Goal: Check status: Check status

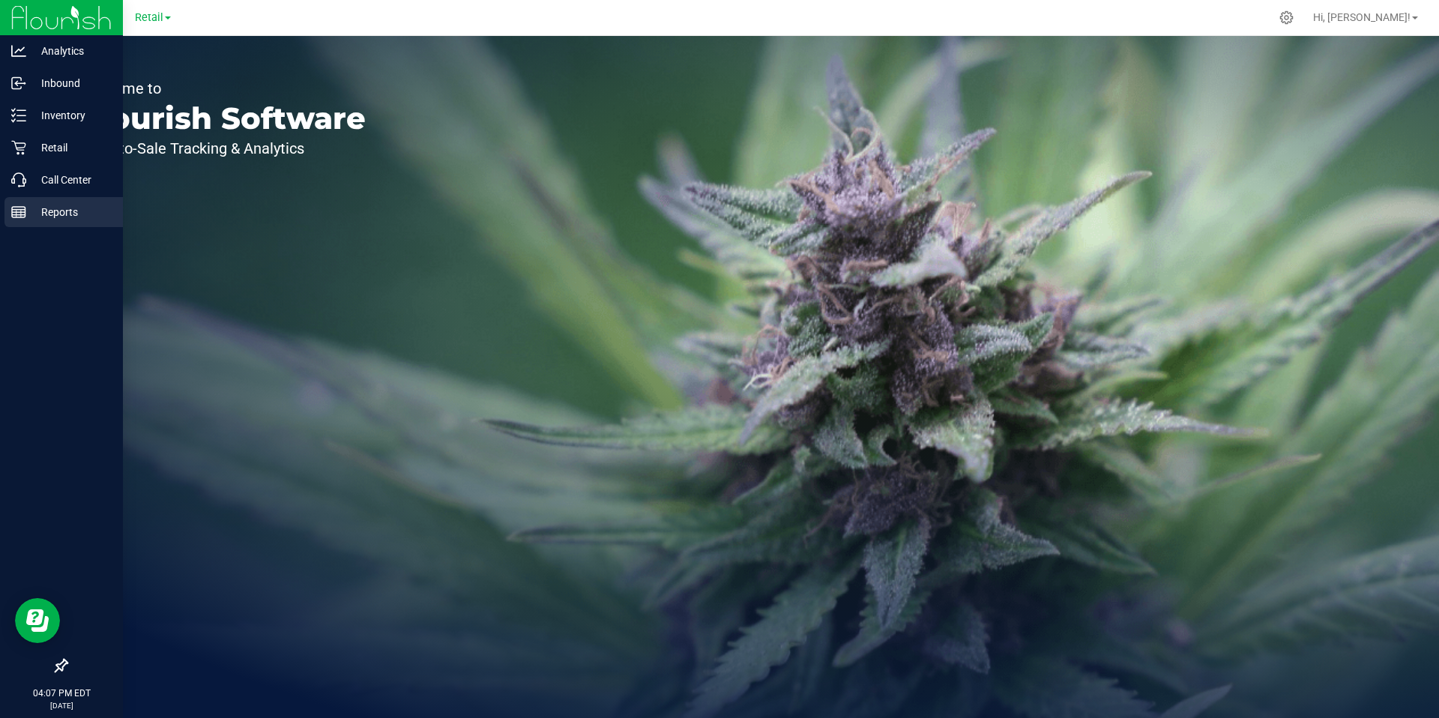
click at [32, 208] on p "Reports" at bounding box center [71, 212] width 90 height 18
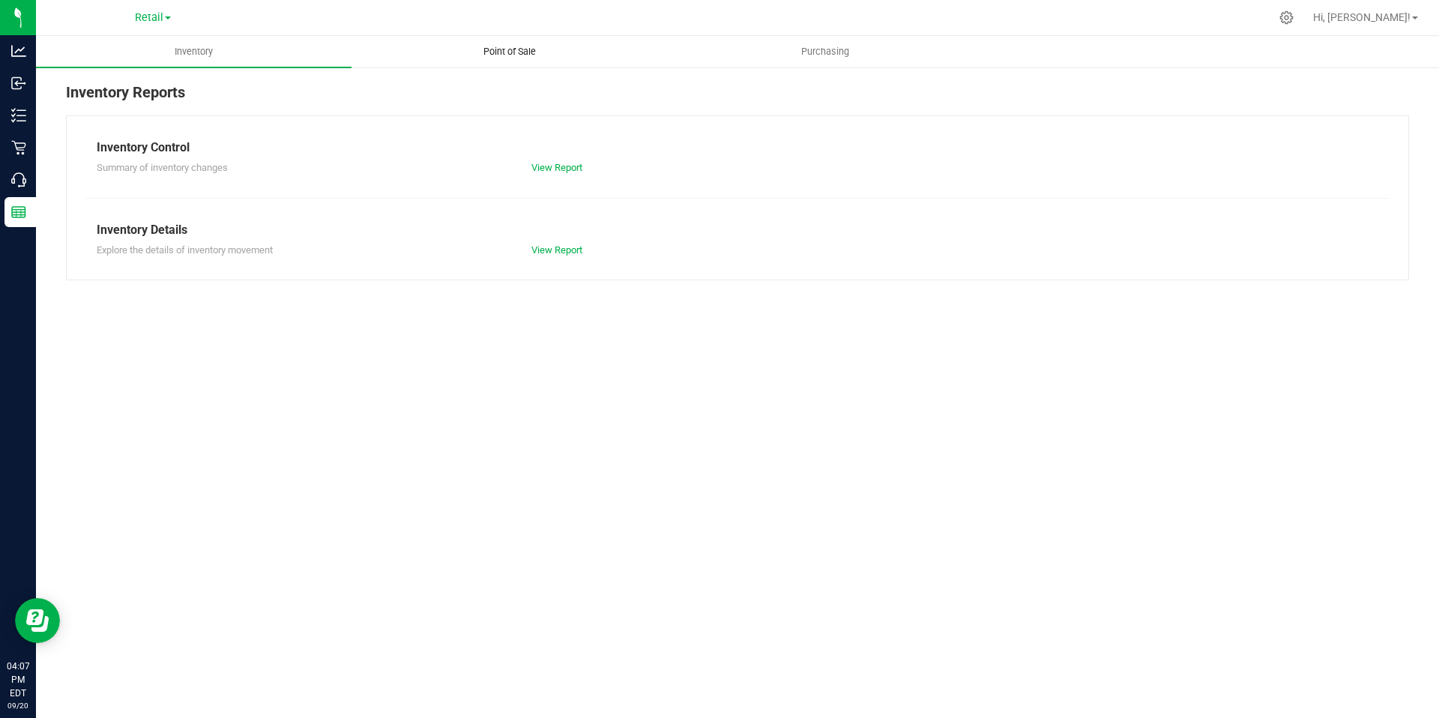
click at [505, 55] on span "Point of Sale" at bounding box center [509, 51] width 93 height 13
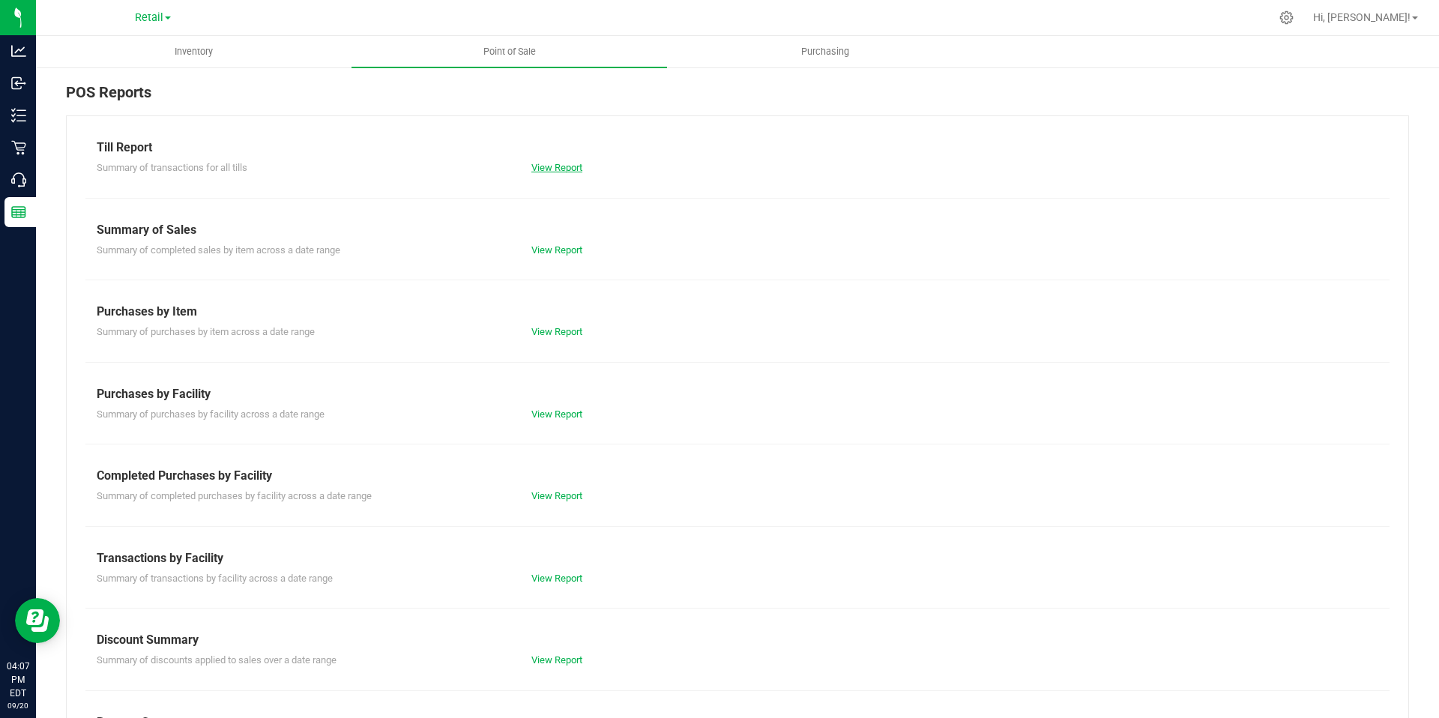
click at [541, 167] on link "View Report" at bounding box center [557, 167] width 51 height 11
